Goal: Check status

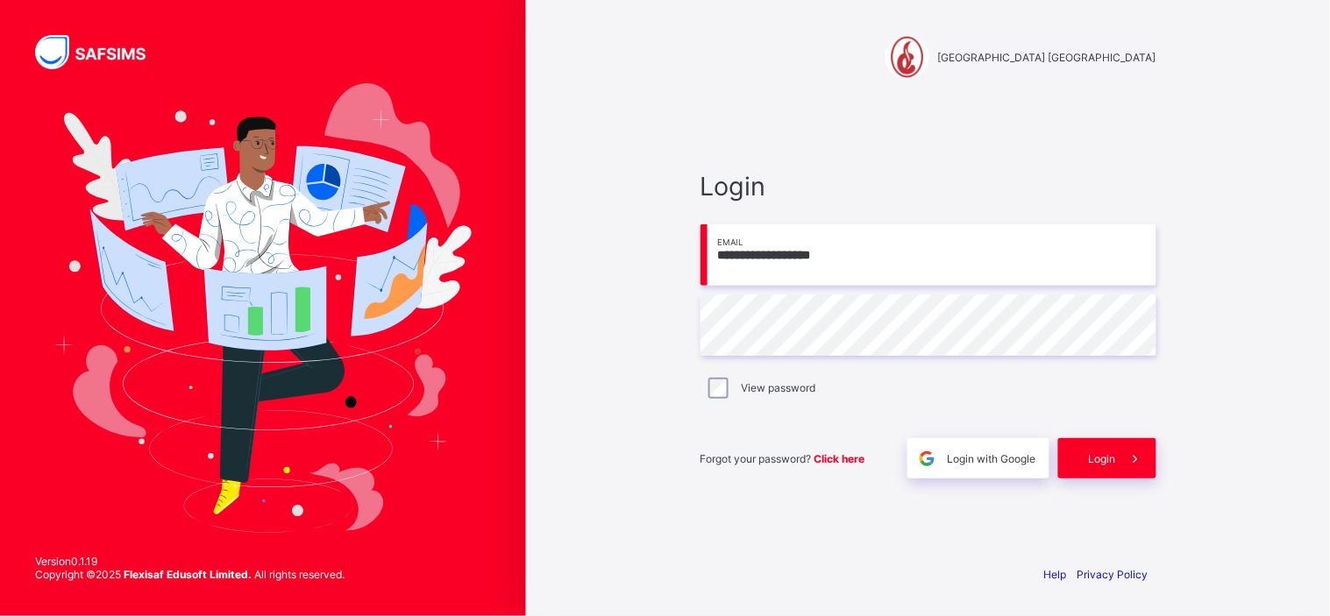
type input "**********"
click at [1111, 466] on div "Login" at bounding box center [1107, 458] width 98 height 40
type input "**********"
click at [1081, 447] on div "Login" at bounding box center [1107, 458] width 98 height 40
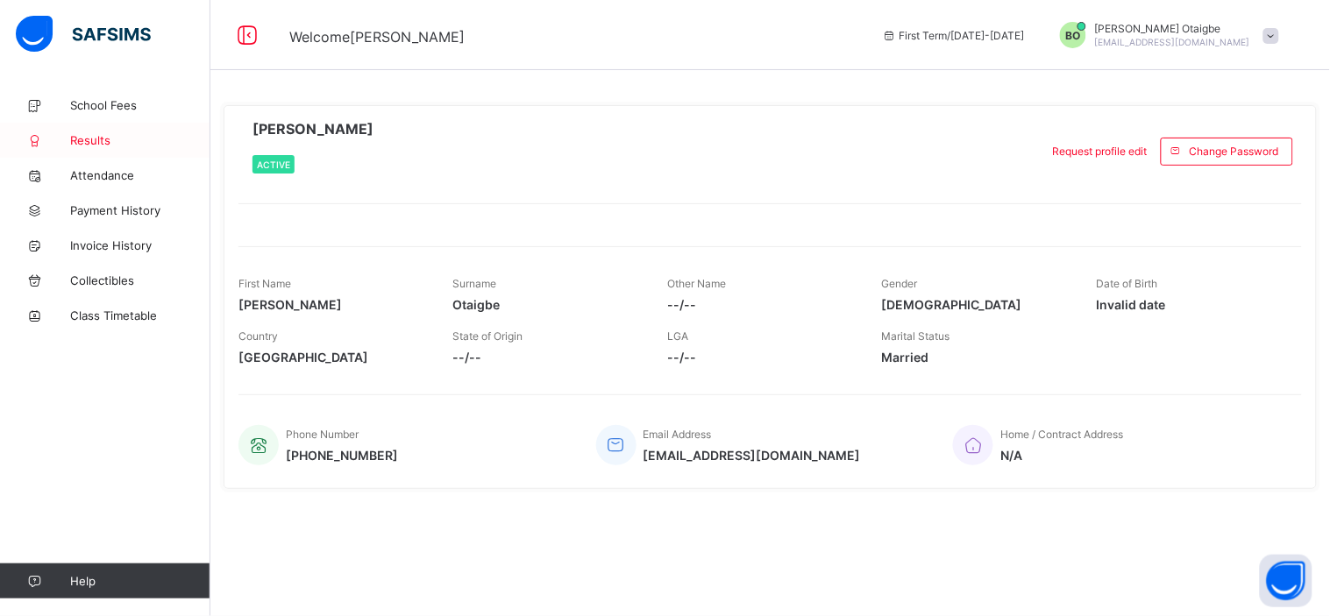
click at [72, 134] on span "Results" at bounding box center [140, 140] width 140 height 14
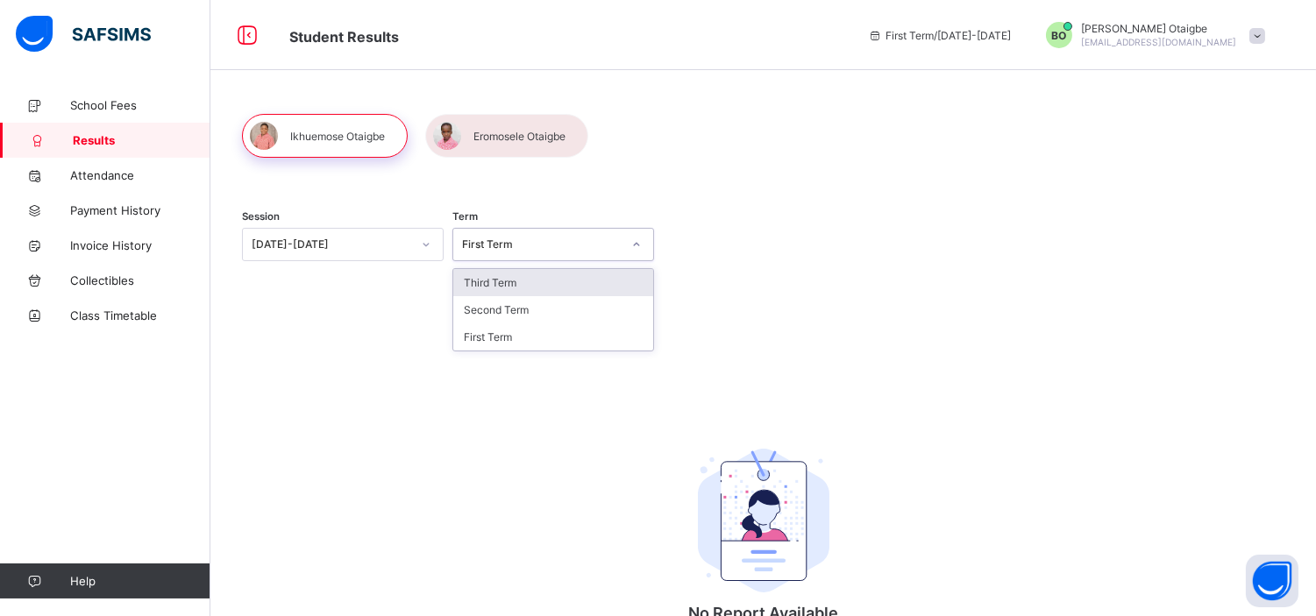
click at [530, 237] on div "First Term" at bounding box center [536, 244] width 167 height 25
click at [845, 431] on div "No Report Available This child has no report available for this term." at bounding box center [763, 549] width 351 height 296
click at [512, 244] on div "First Term" at bounding box center [542, 244] width 160 height 13
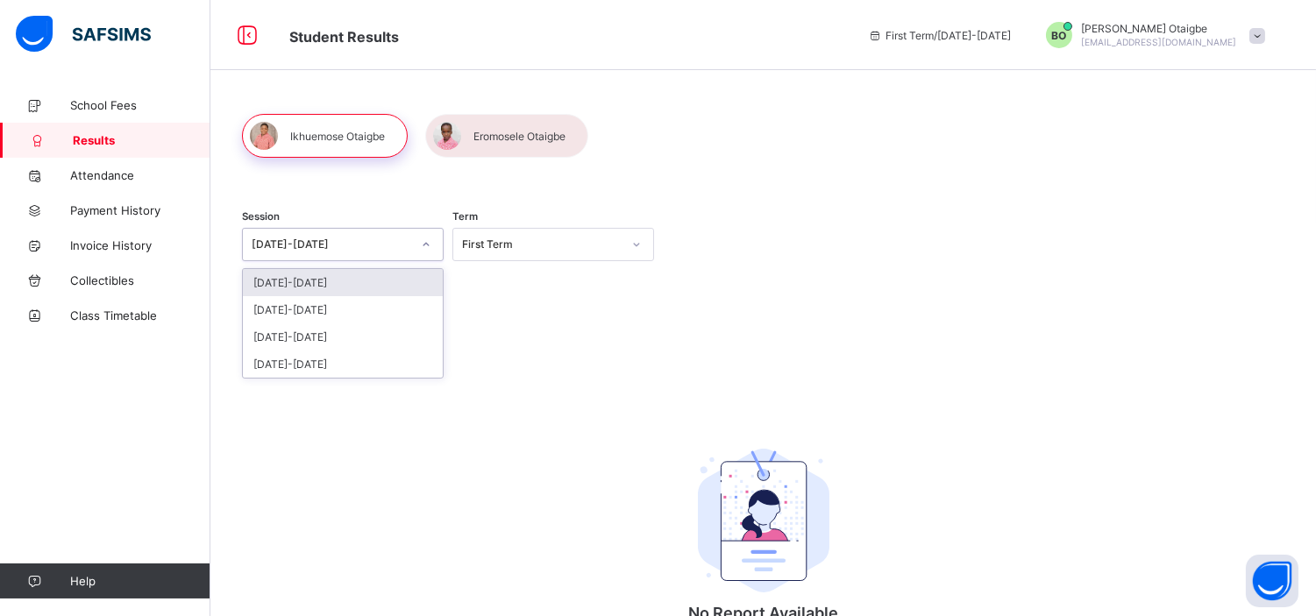
click at [383, 247] on div "2025-2026" at bounding box center [332, 244] width 160 height 13
click at [334, 317] on div "2024-2025" at bounding box center [343, 309] width 200 height 27
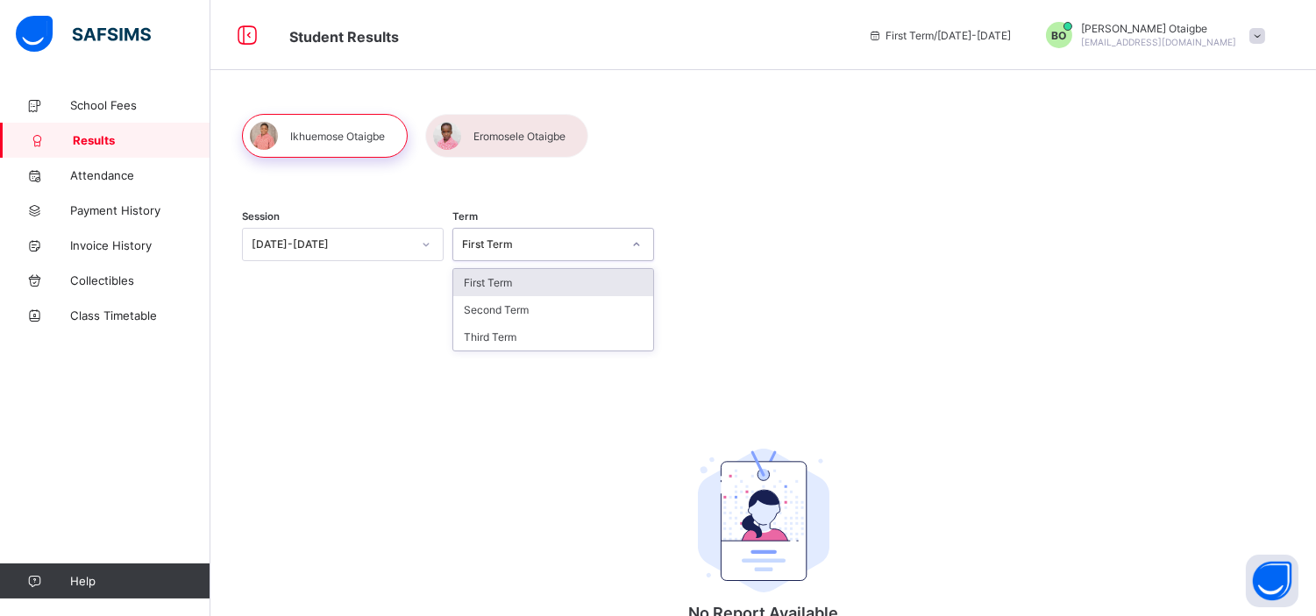
click at [543, 248] on div "First Term" at bounding box center [542, 244] width 160 height 13
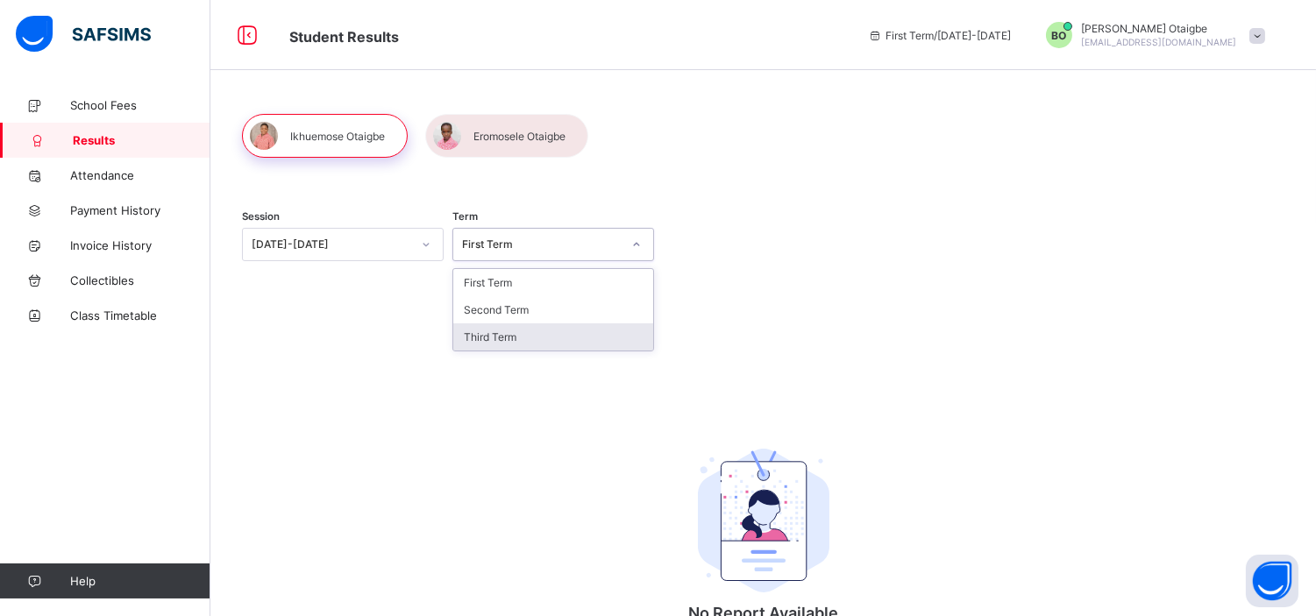
click at [493, 348] on div "Third Term" at bounding box center [553, 336] width 200 height 27
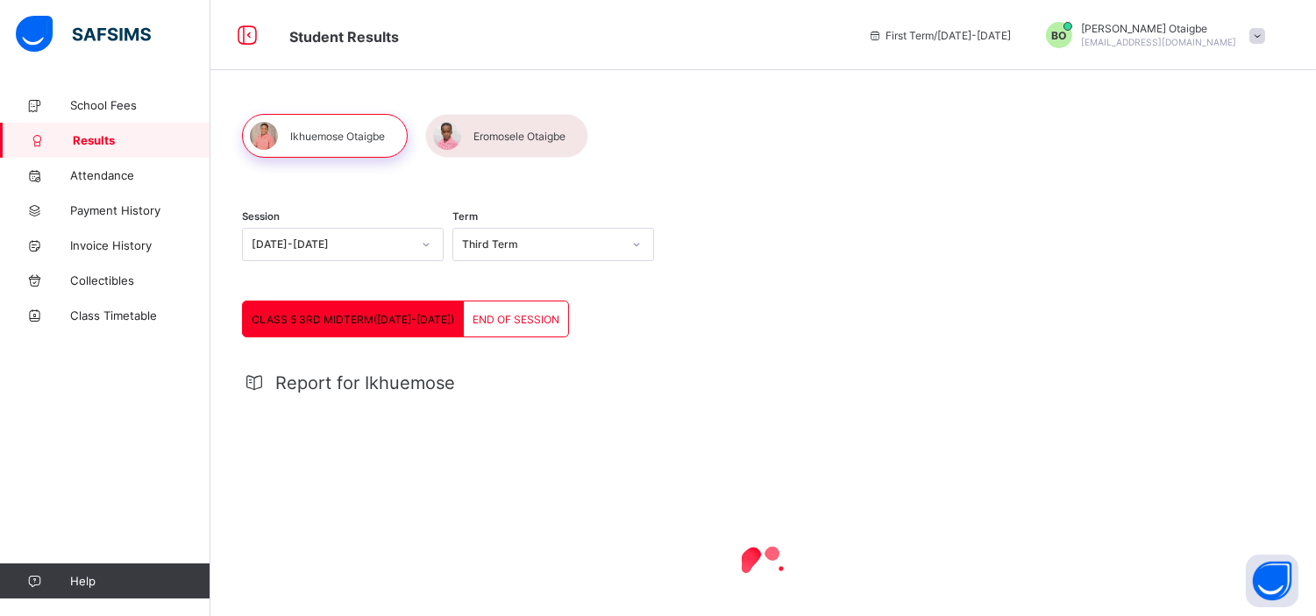
click at [476, 309] on div "END OF SESSION" at bounding box center [516, 319] width 104 height 35
